Goal: Task Accomplishment & Management: Manage account settings

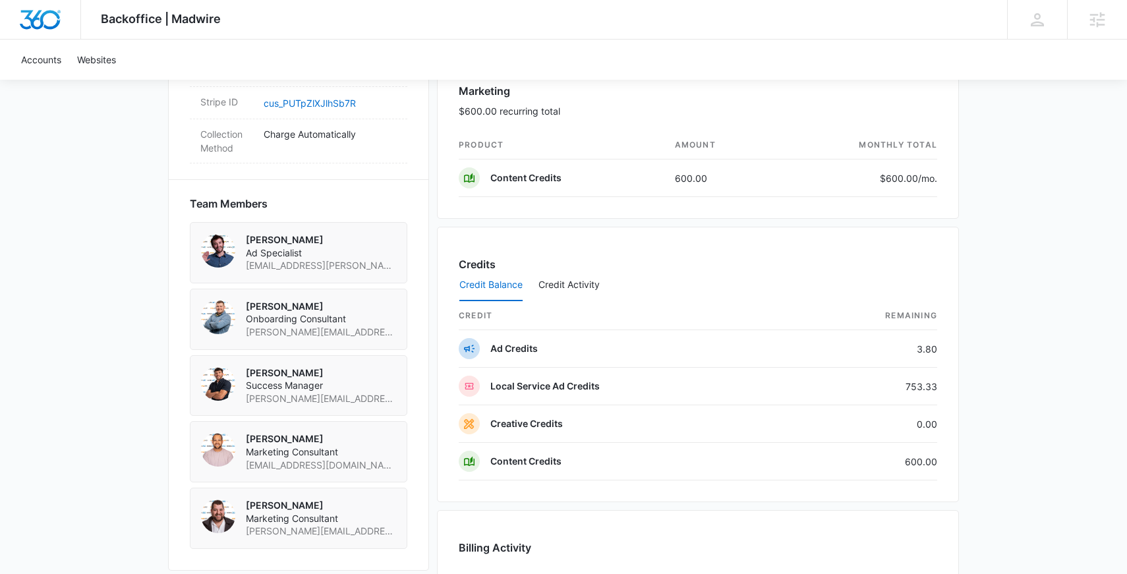
scroll to position [851, 0]
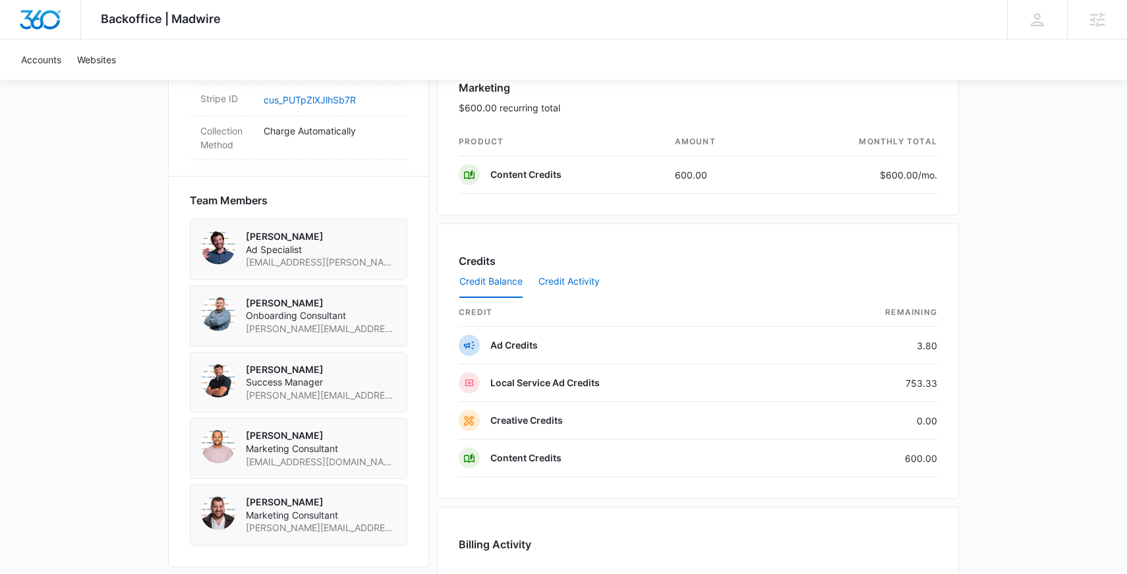
click at [568, 281] on button "Credit Activity" at bounding box center [568, 282] width 61 height 32
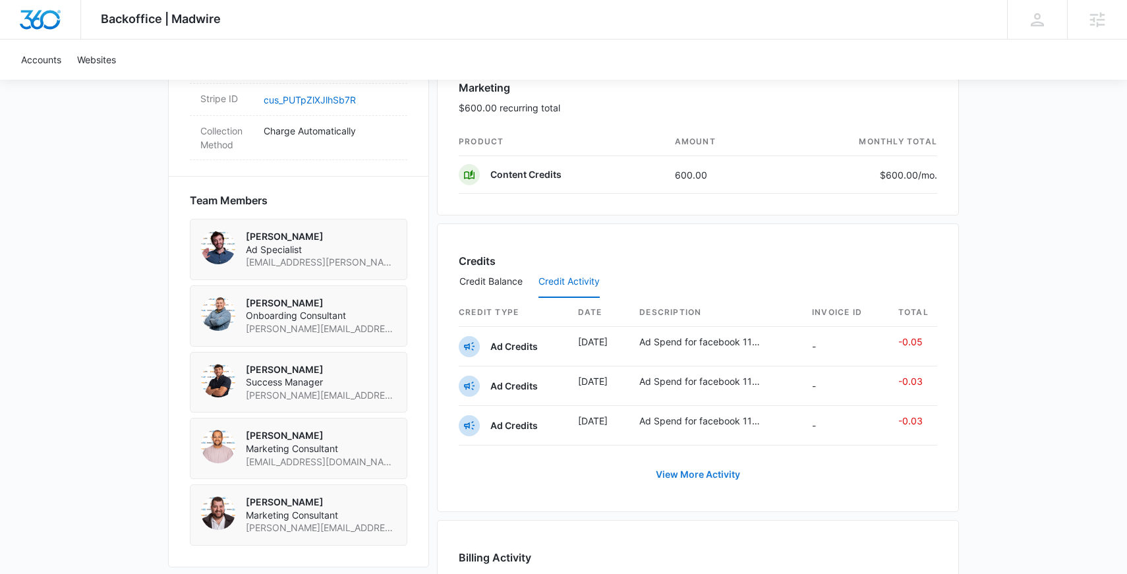
click at [696, 470] on button "View More Activity" at bounding box center [697, 475] width 111 height 32
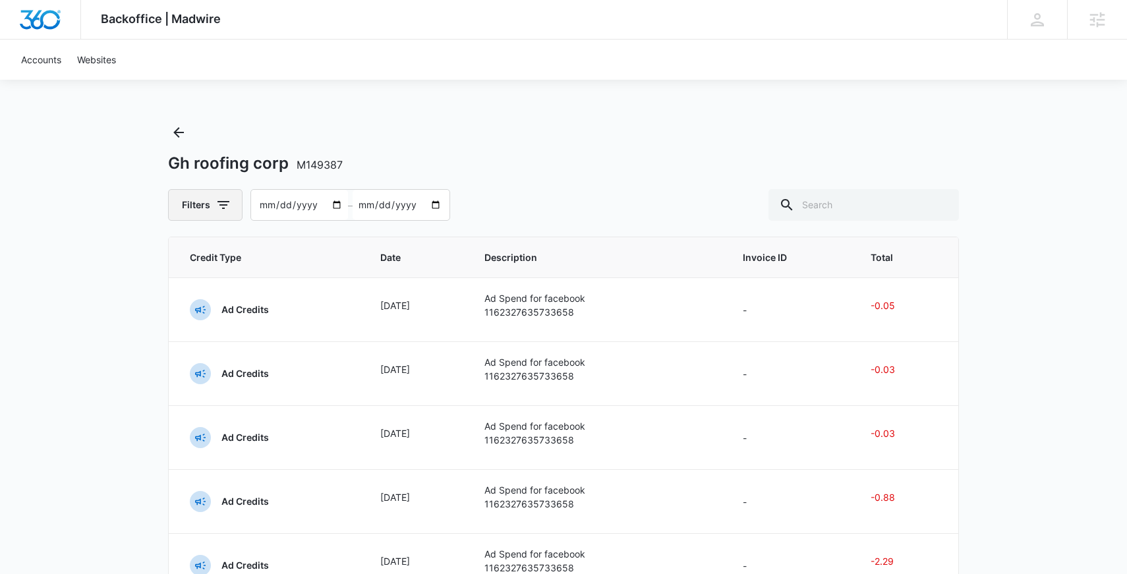
click at [216, 215] on button "Filters" at bounding box center [205, 205] width 74 height 32
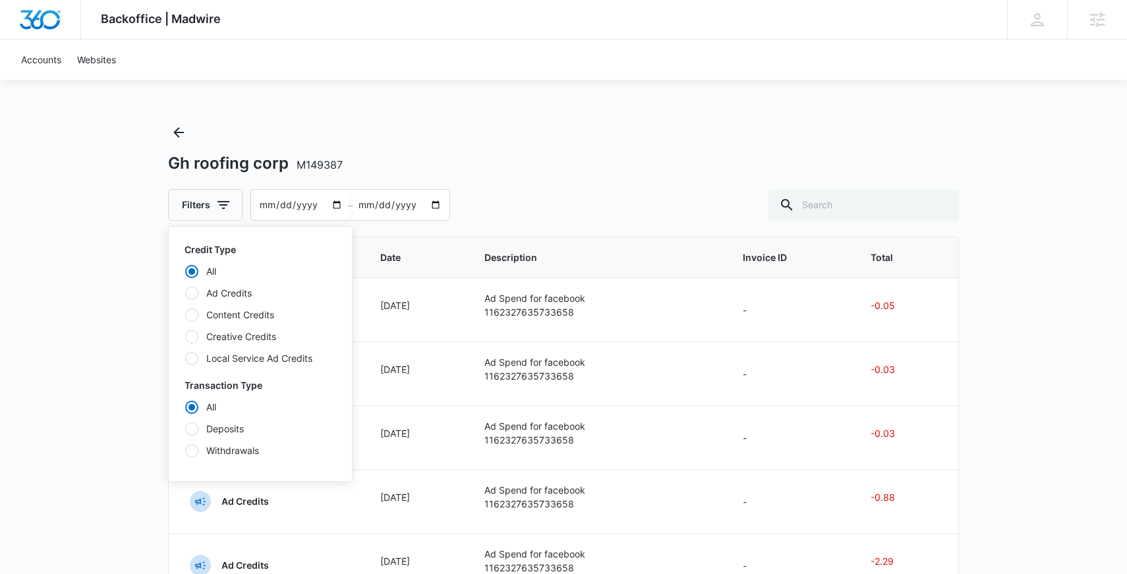
click at [248, 420] on div "All Deposits Withdrawals" at bounding box center [260, 428] width 152 height 57
click at [244, 424] on label "Deposits" at bounding box center [260, 429] width 152 height 14
click at [185, 428] on input "Deposits" at bounding box center [184, 428] width 1 height 1
radio input "false"
radio input "true"
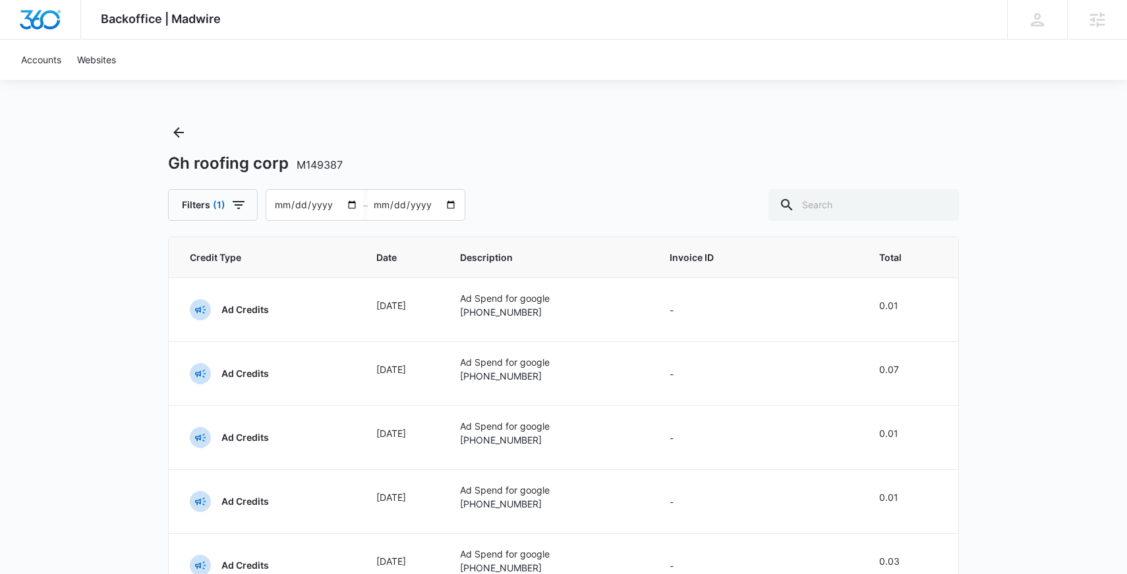
click at [47, 267] on div "Backoffice | Madwire Apps Settings PJ Pat Johnson pat.johnson@madwire.com My Pr…" at bounding box center [563, 495] width 1127 height 990
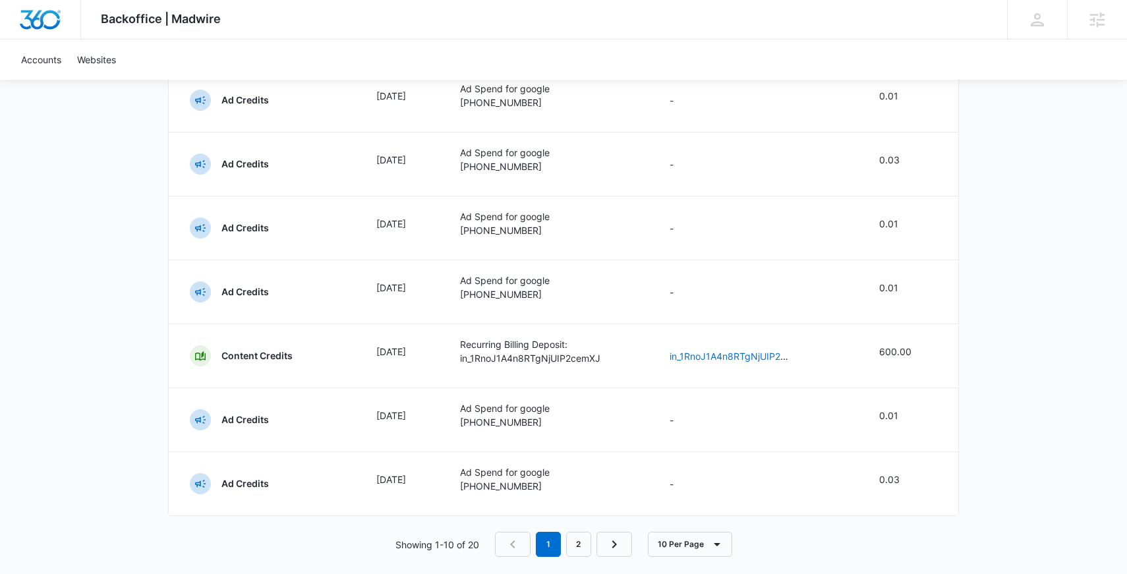
scroll to position [416, 0]
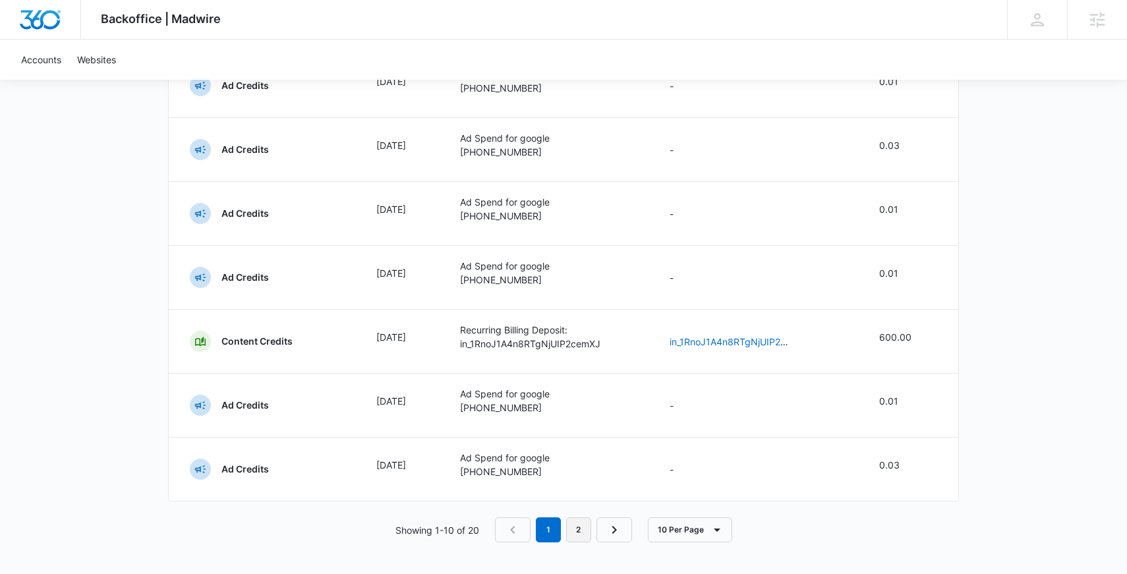
click at [570, 528] on link "2" at bounding box center [578, 529] width 25 height 25
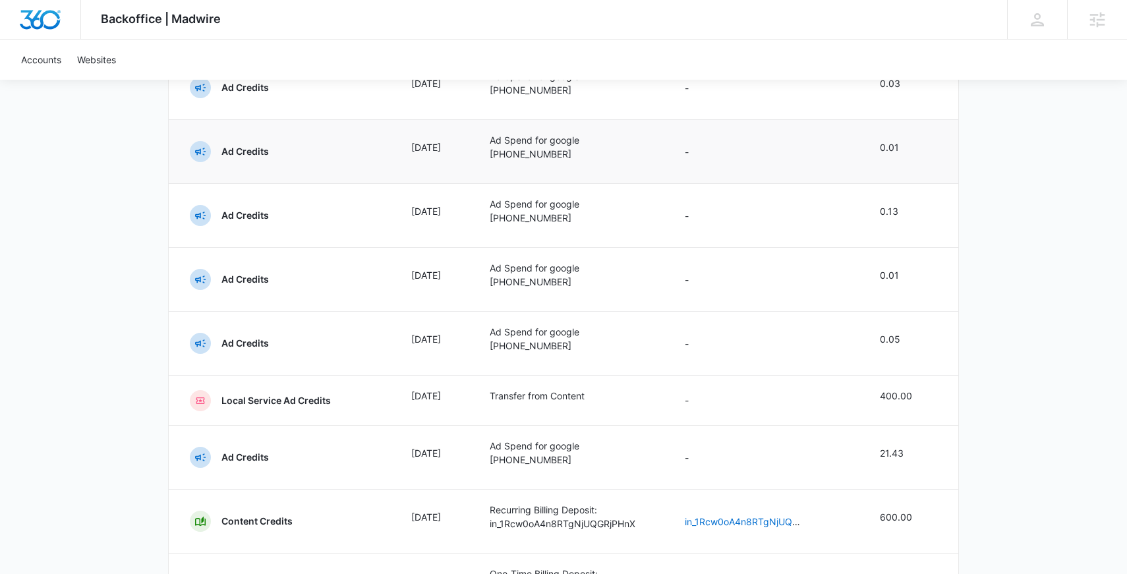
scroll to position [402, 0]
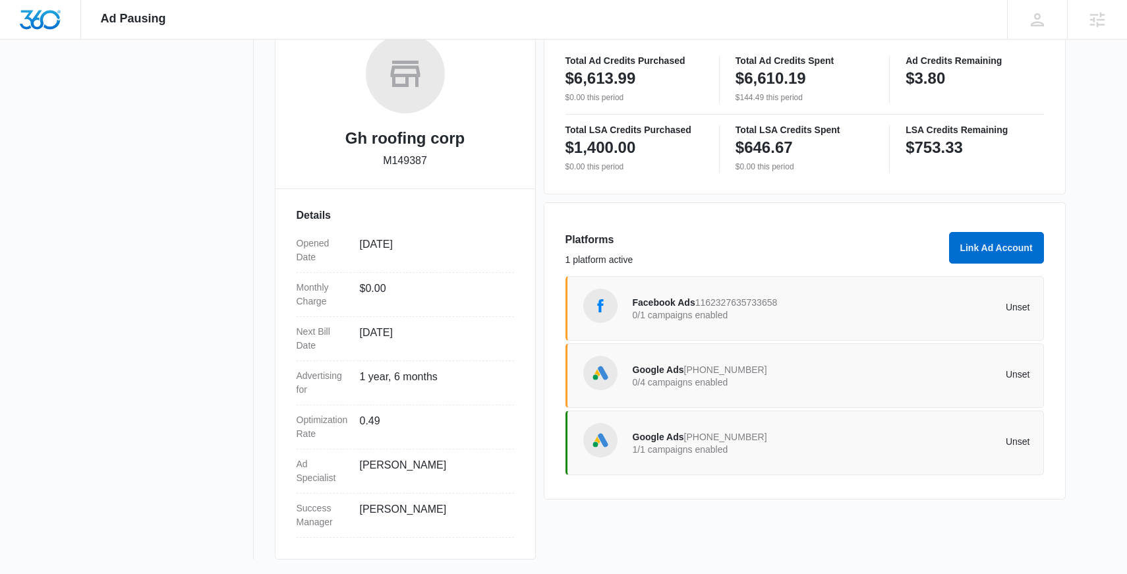
scroll to position [219, 0]
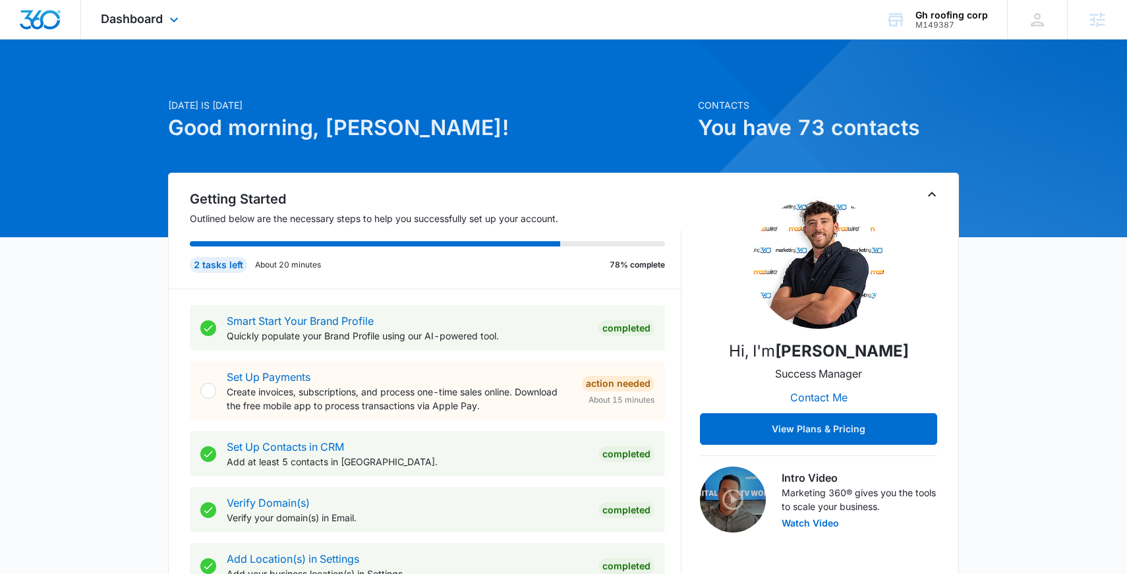
click at [156, 35] on div "Dashboard Apps Reputation Websites Forms CRM Email Social Content Ads Intellige…" at bounding box center [141, 19] width 121 height 39
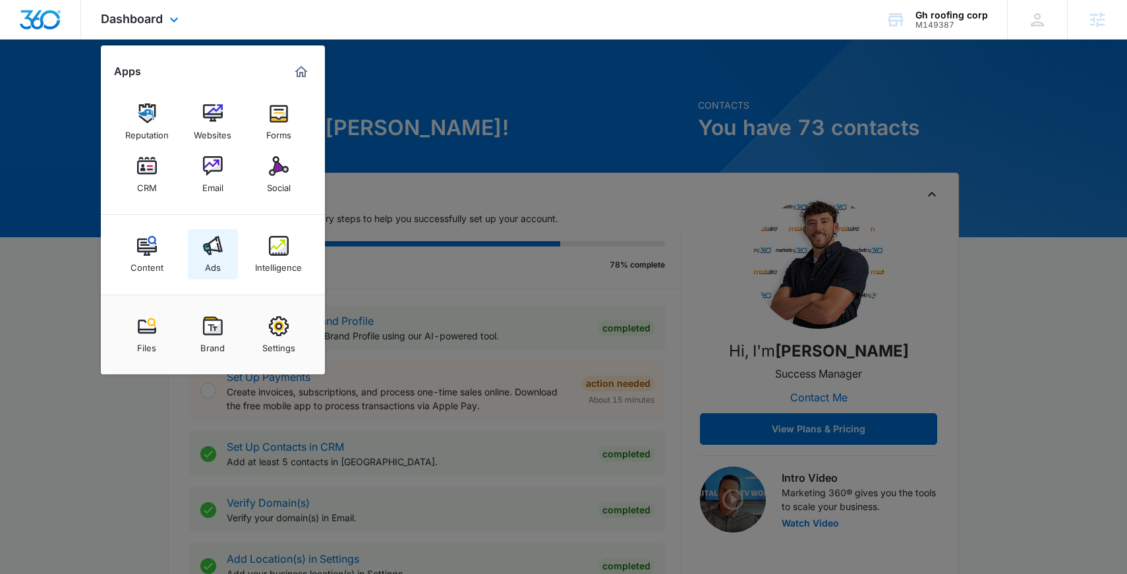
click at [213, 238] on img at bounding box center [213, 246] width 20 height 20
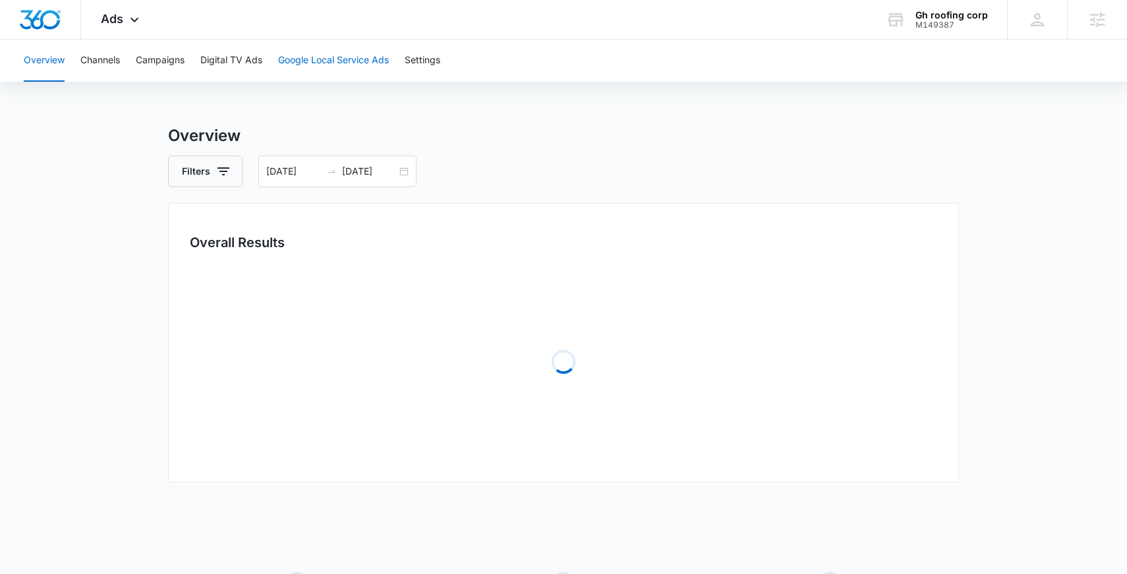
click at [340, 60] on button "Google Local Service Ads" at bounding box center [333, 61] width 111 height 42
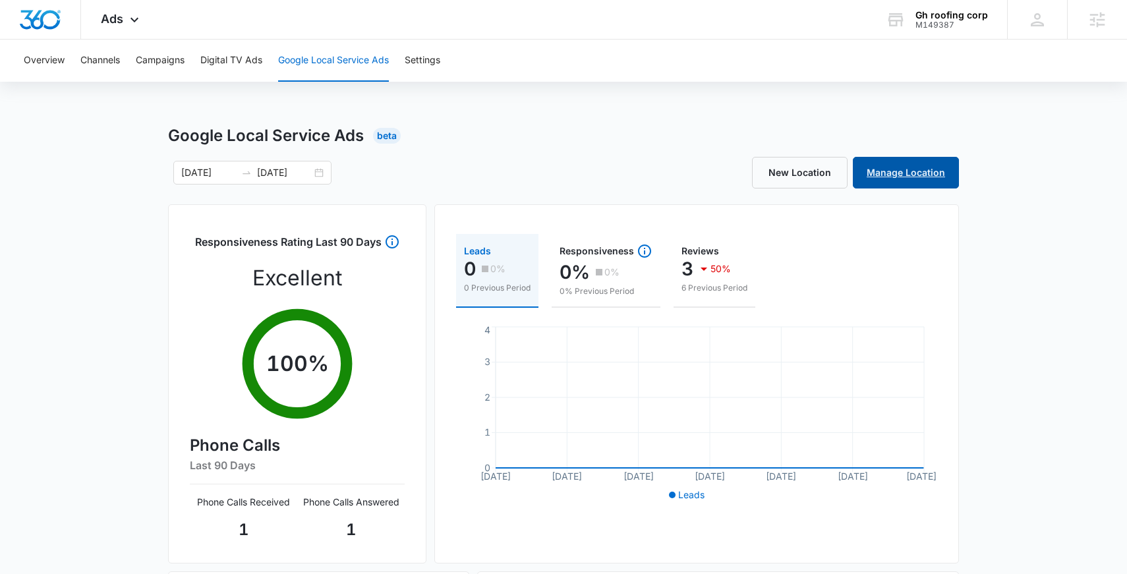
click at [870, 179] on link "Manage Location" at bounding box center [905, 173] width 106 height 32
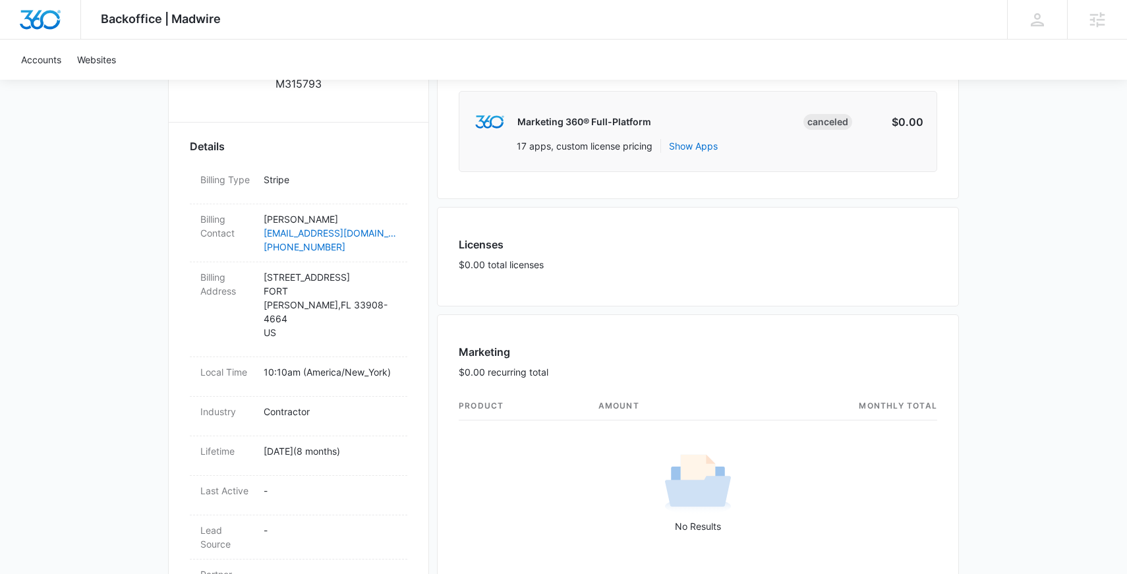
scroll to position [352, 0]
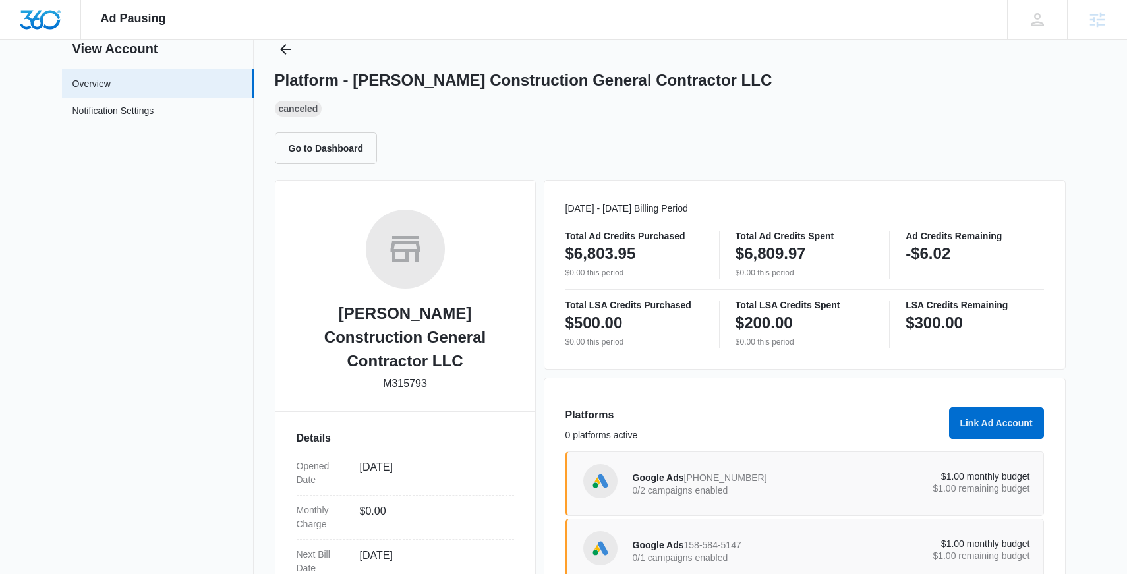
scroll to position [3, 0]
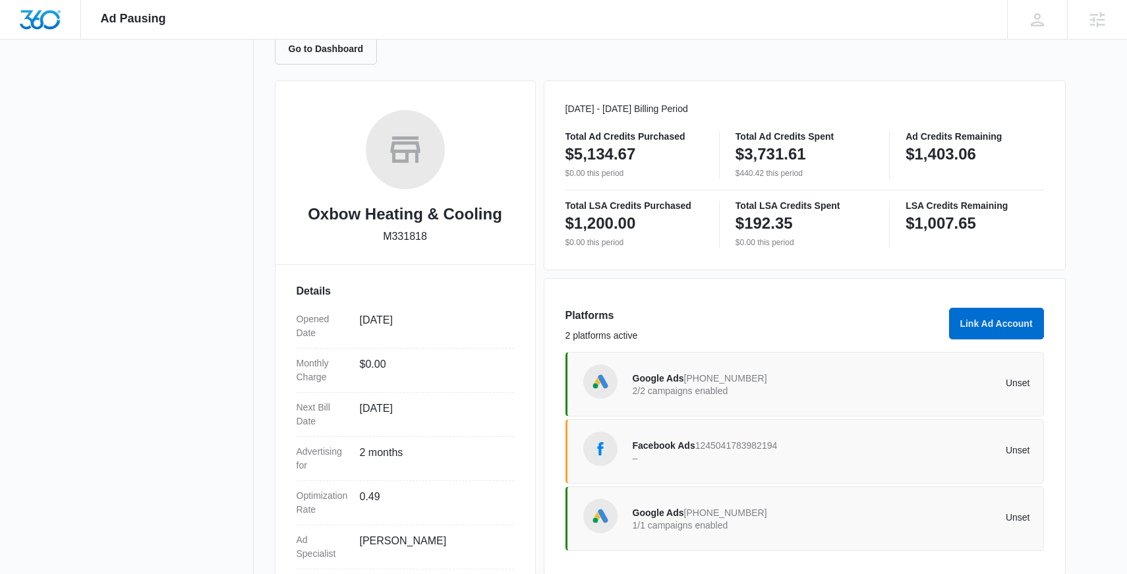
scroll to position [219, 0]
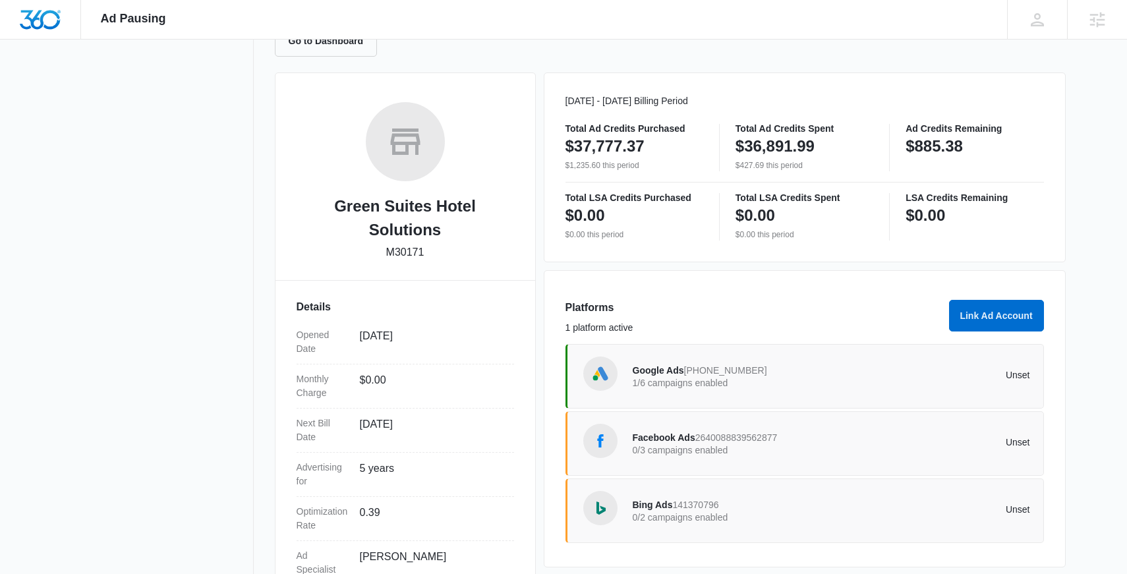
scroll to position [157, 0]
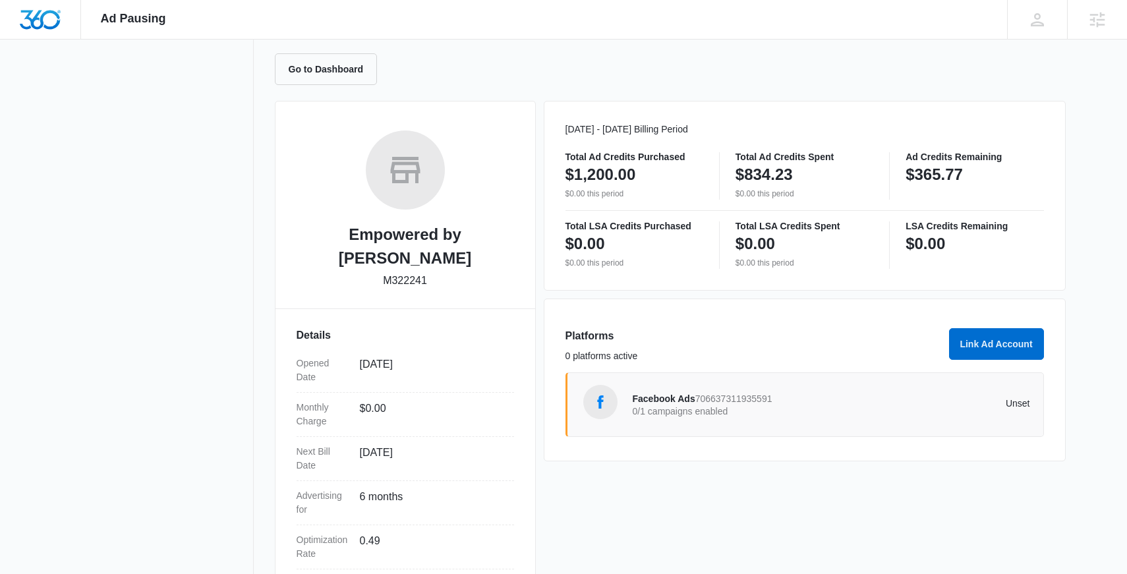
scroll to position [28, 0]
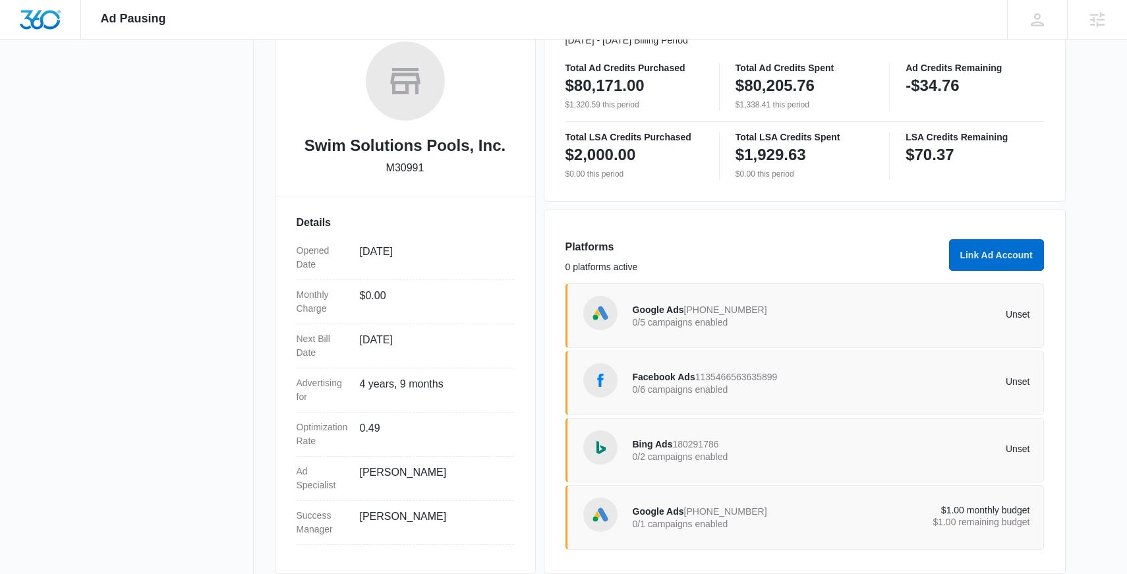
scroll to position [227, 0]
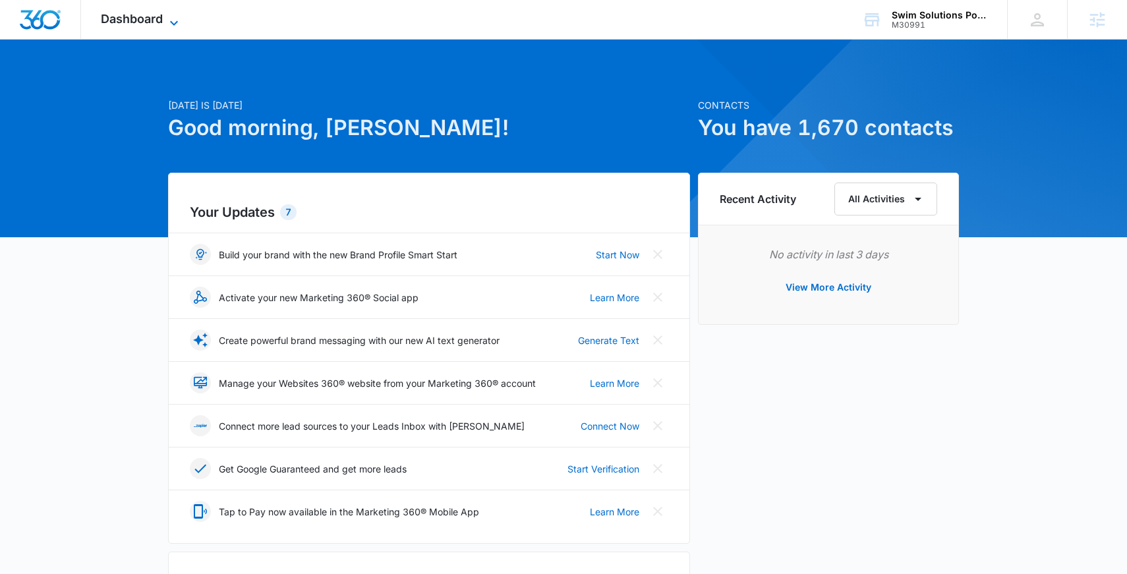
click at [157, 21] on span "Dashboard" at bounding box center [132, 19] width 62 height 14
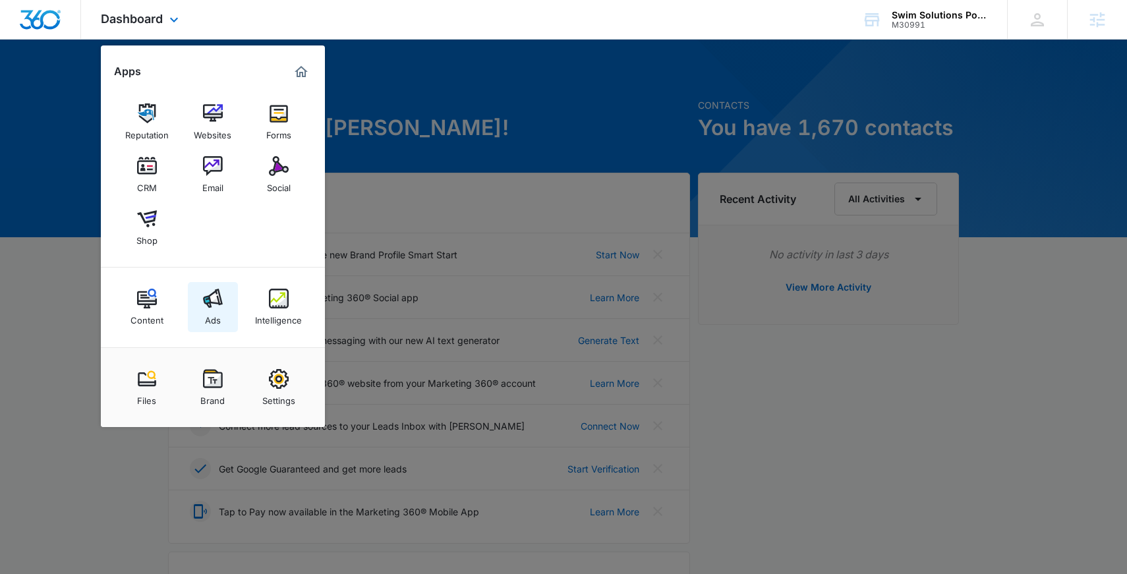
click at [210, 298] on img at bounding box center [213, 299] width 20 height 20
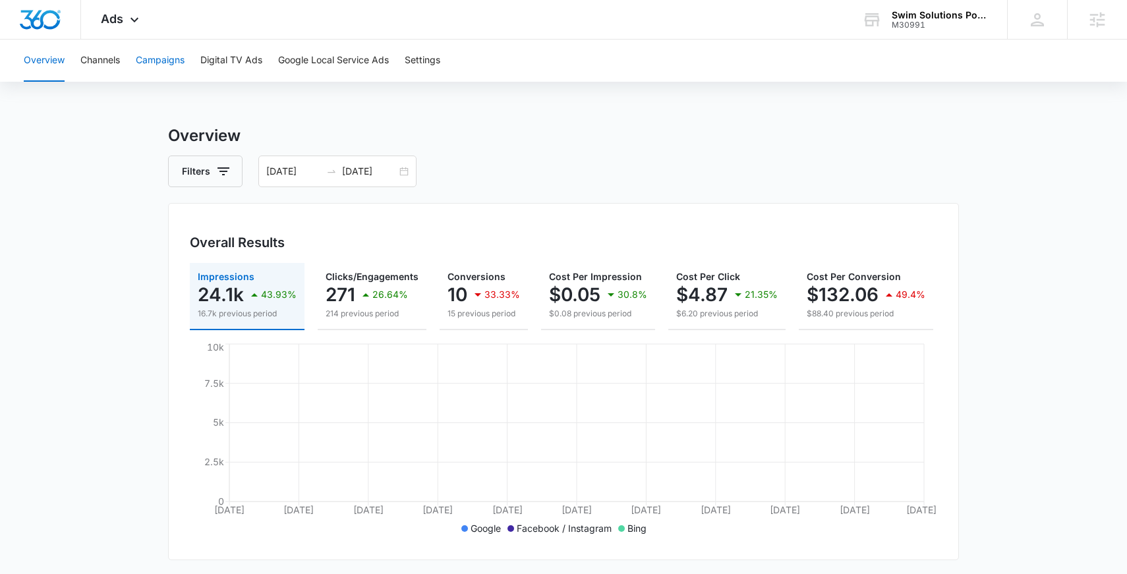
click at [174, 56] on button "Campaigns" at bounding box center [160, 61] width 49 height 42
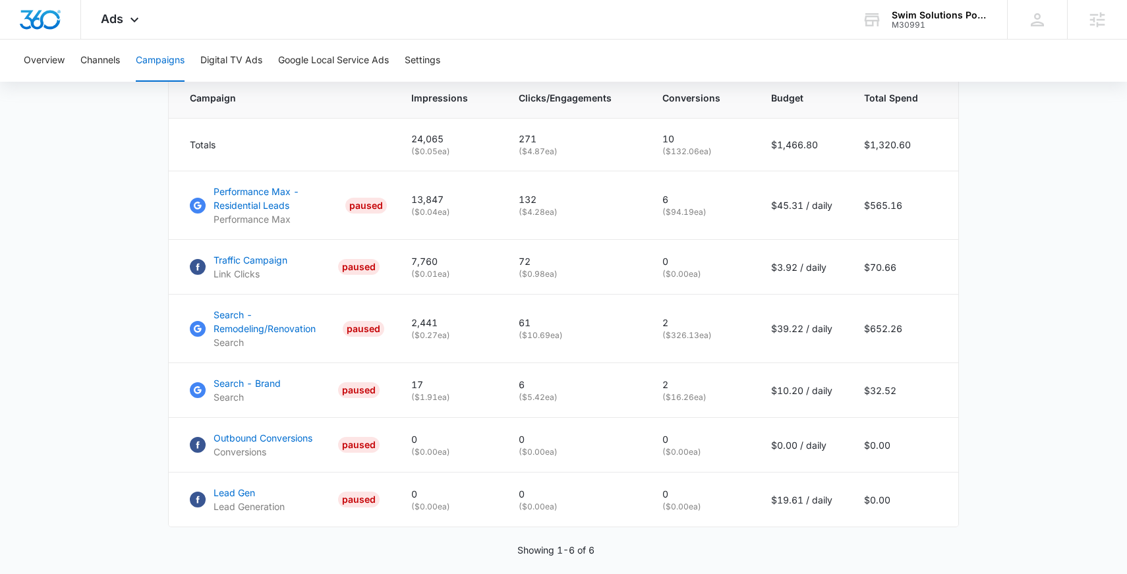
scroll to position [564, 0]
